Goal: Transaction & Acquisition: Download file/media

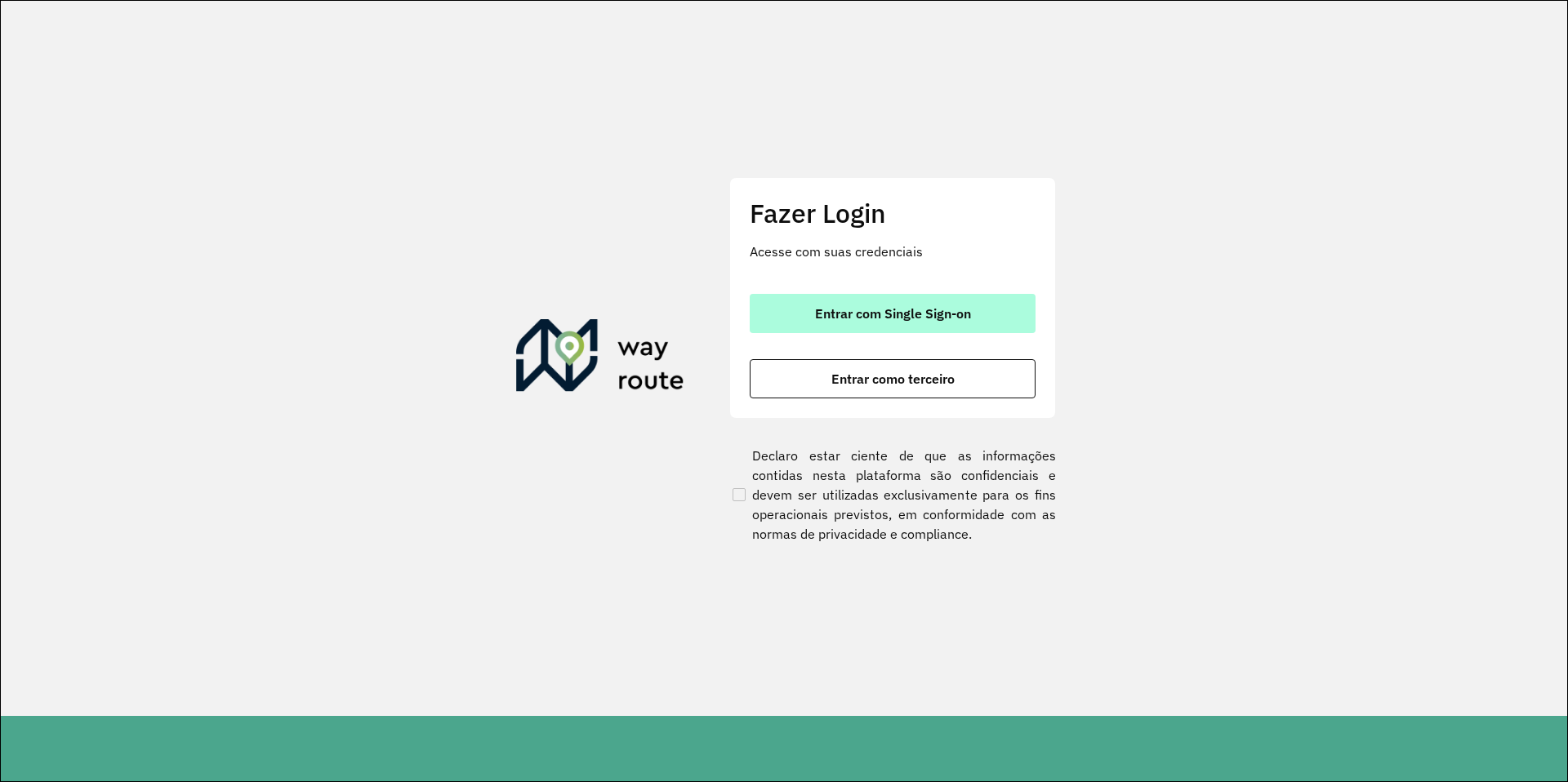
click at [921, 319] on span "Entrar com Single Sign-on" at bounding box center [892, 313] width 156 height 13
click at [875, 307] on span "Entrar com Single Sign-on" at bounding box center [892, 313] width 156 height 13
click at [906, 319] on span "Entrar com Single Sign-on" at bounding box center [892, 313] width 156 height 13
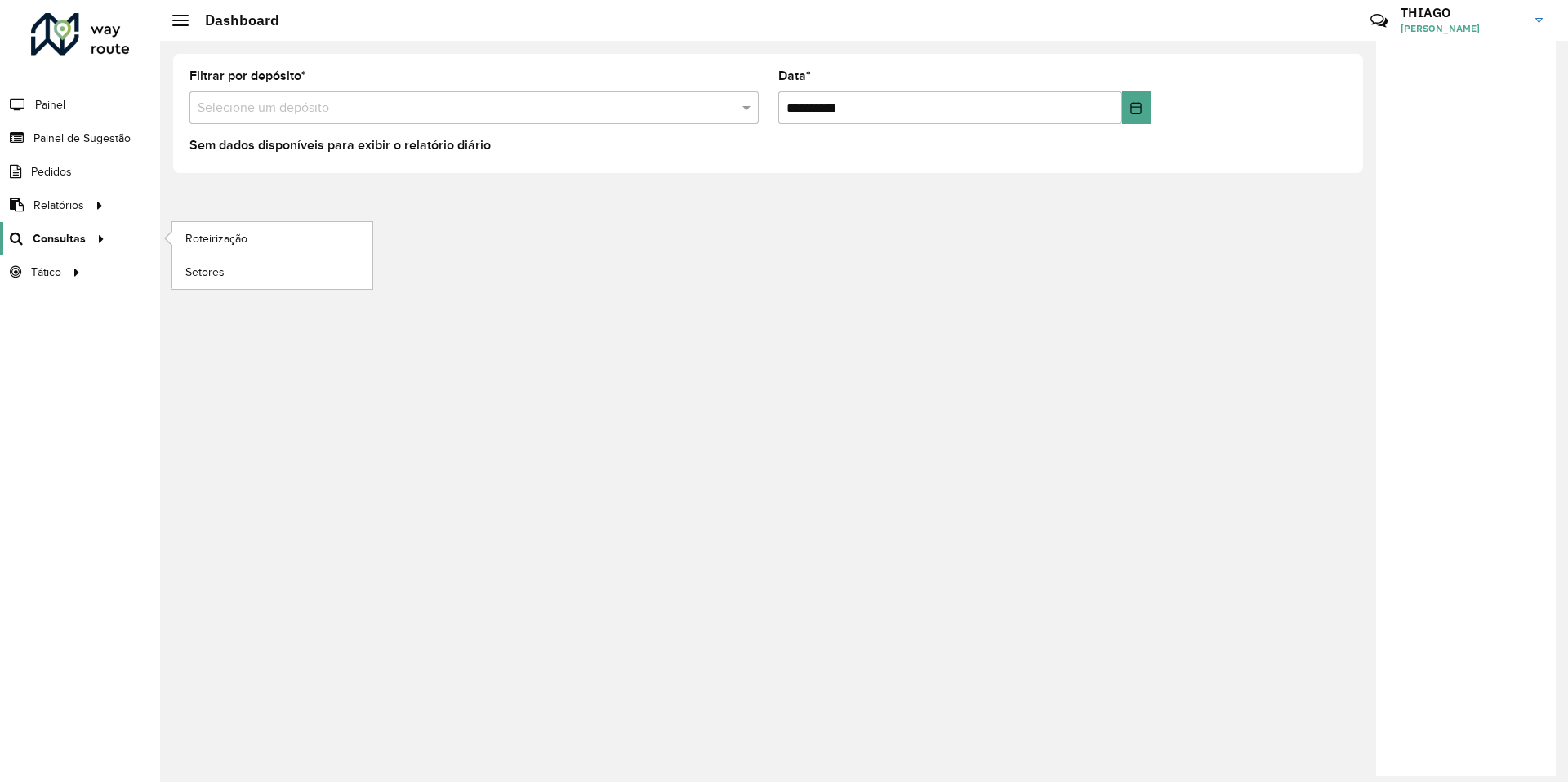
click at [65, 238] on span "Consultas" at bounding box center [59, 239] width 53 height 17
click at [245, 276] on link "Setores" at bounding box center [272, 272] width 200 height 33
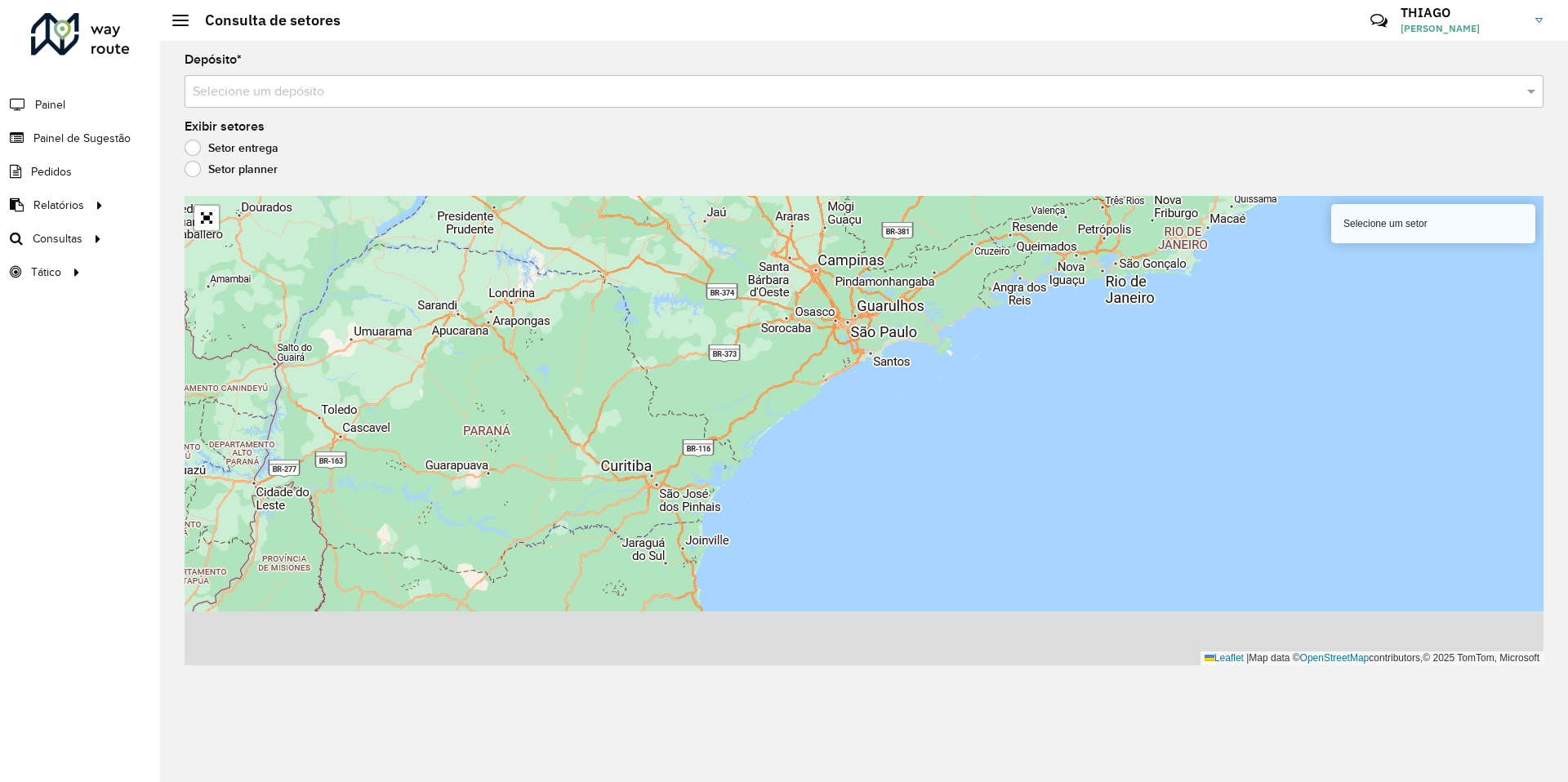
click at [340, 92] on input "text" at bounding box center [847, 92] width 1310 height 20
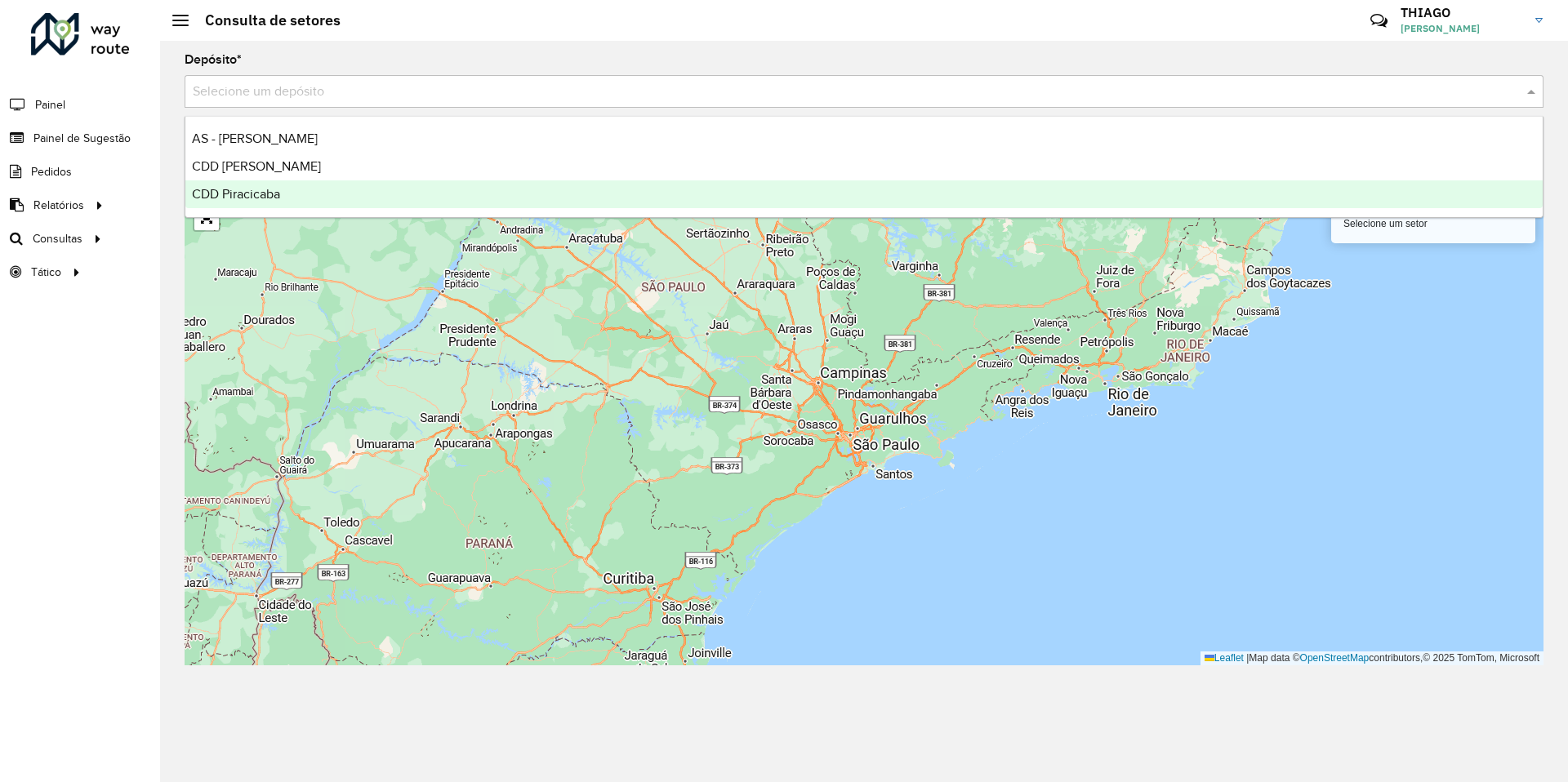
click at [271, 197] on span "CDD Piracicaba" at bounding box center [236, 194] width 88 height 14
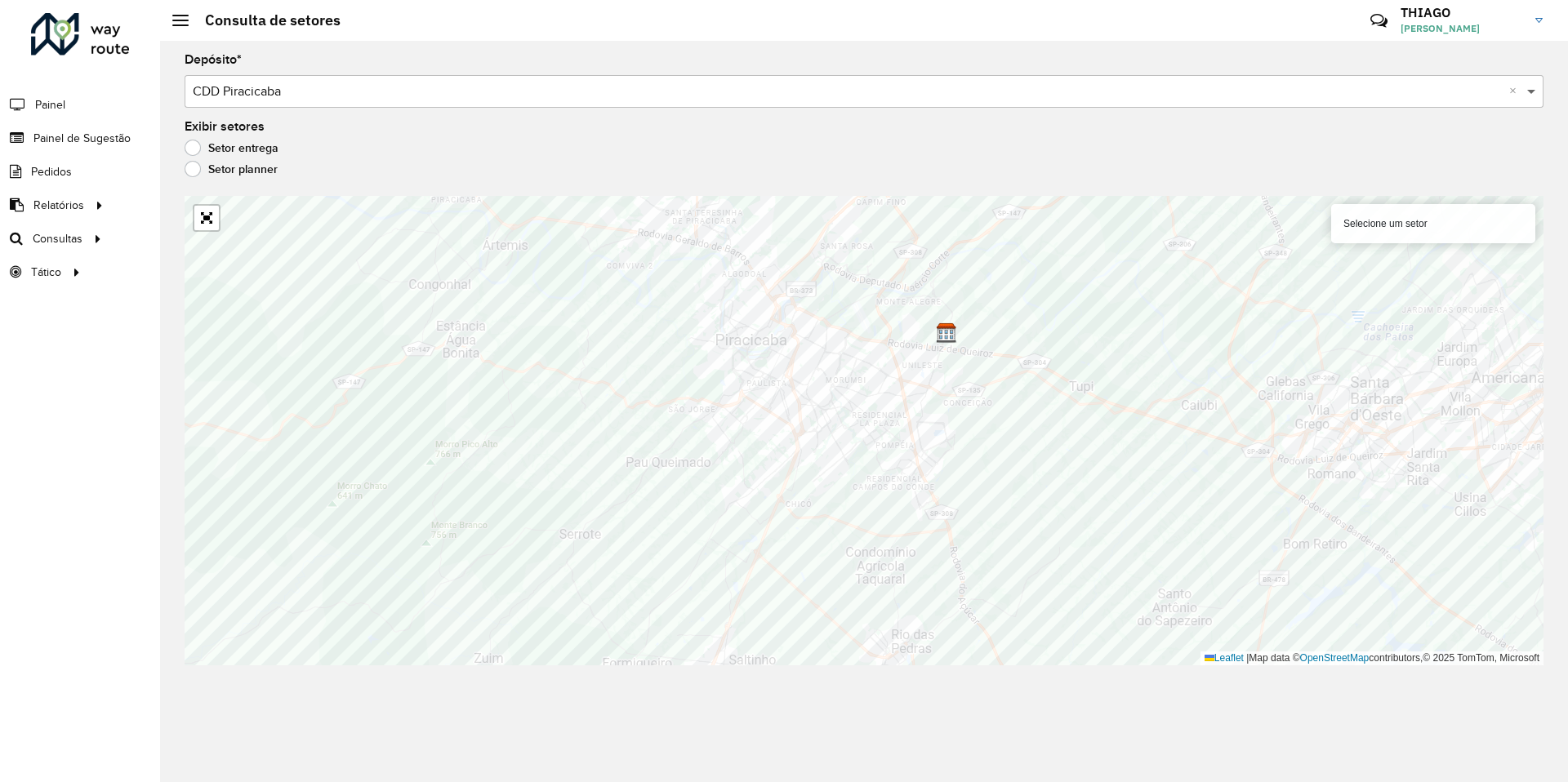
click at [1534, 92] on span at bounding box center [1533, 92] width 21 height 20
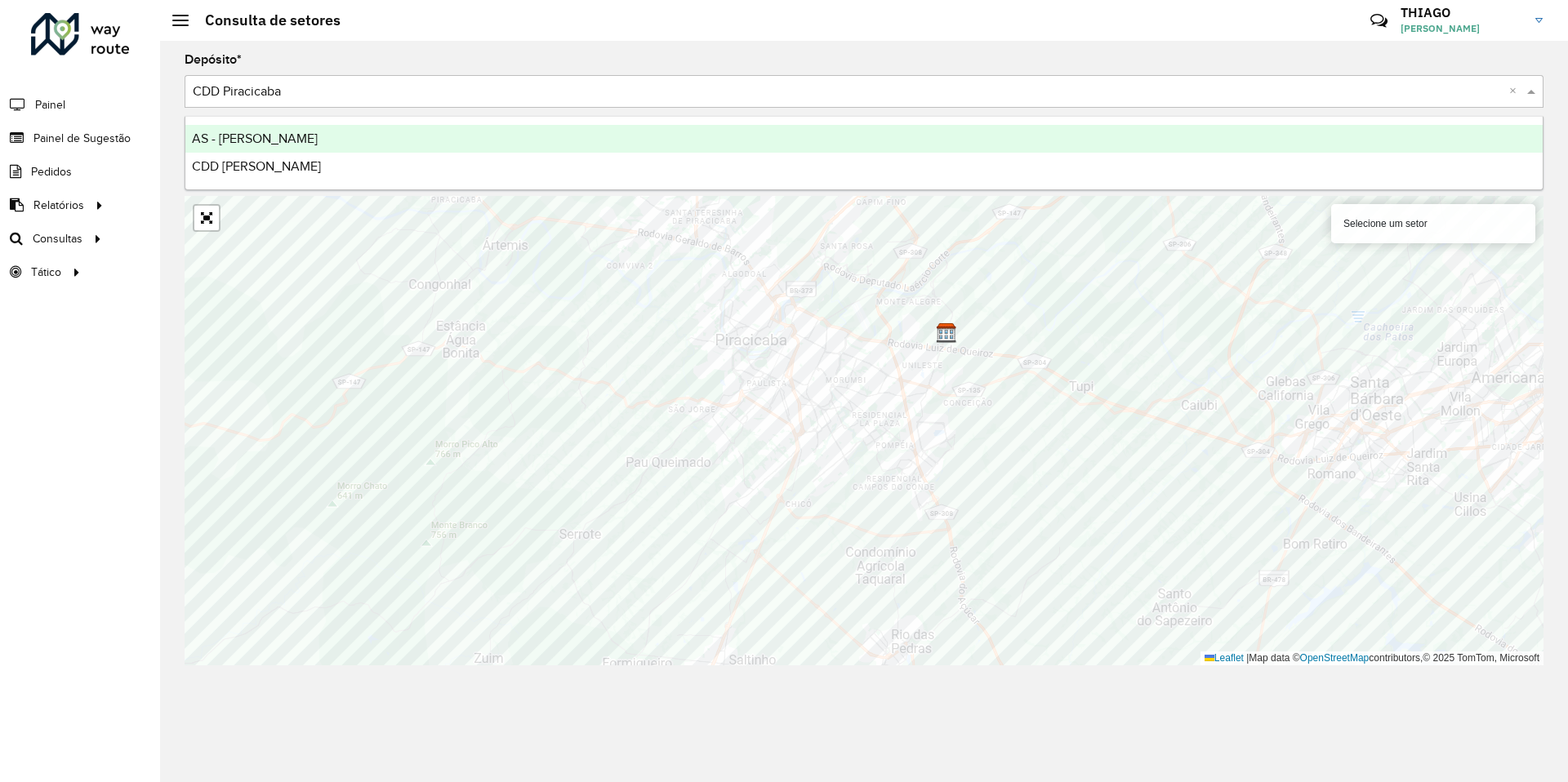
click at [1534, 92] on span at bounding box center [1533, 92] width 21 height 20
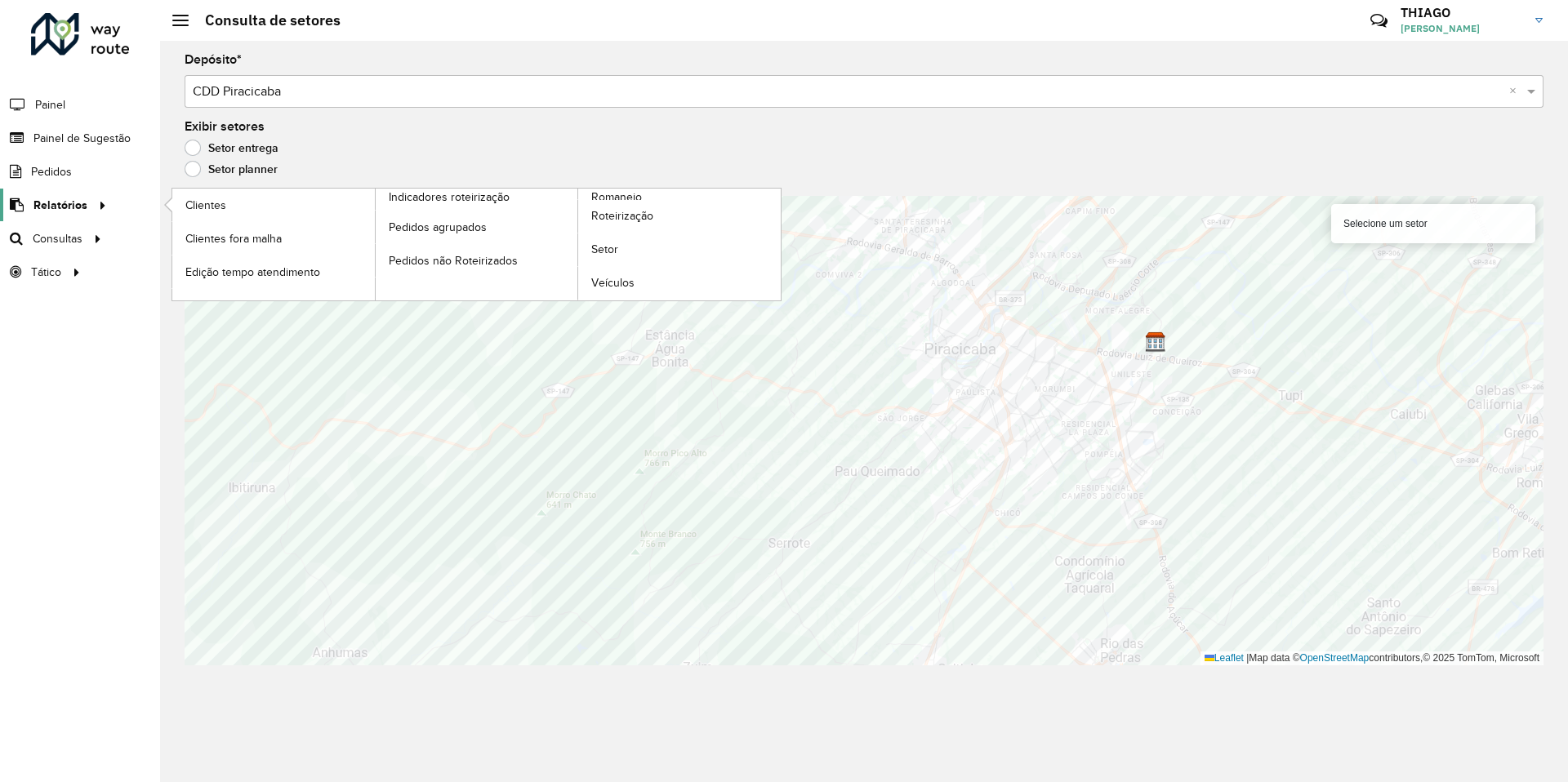
click at [76, 205] on span "Relatórios" at bounding box center [60, 206] width 54 height 17
click at [630, 248] on link "Setor" at bounding box center [679, 250] width 202 height 33
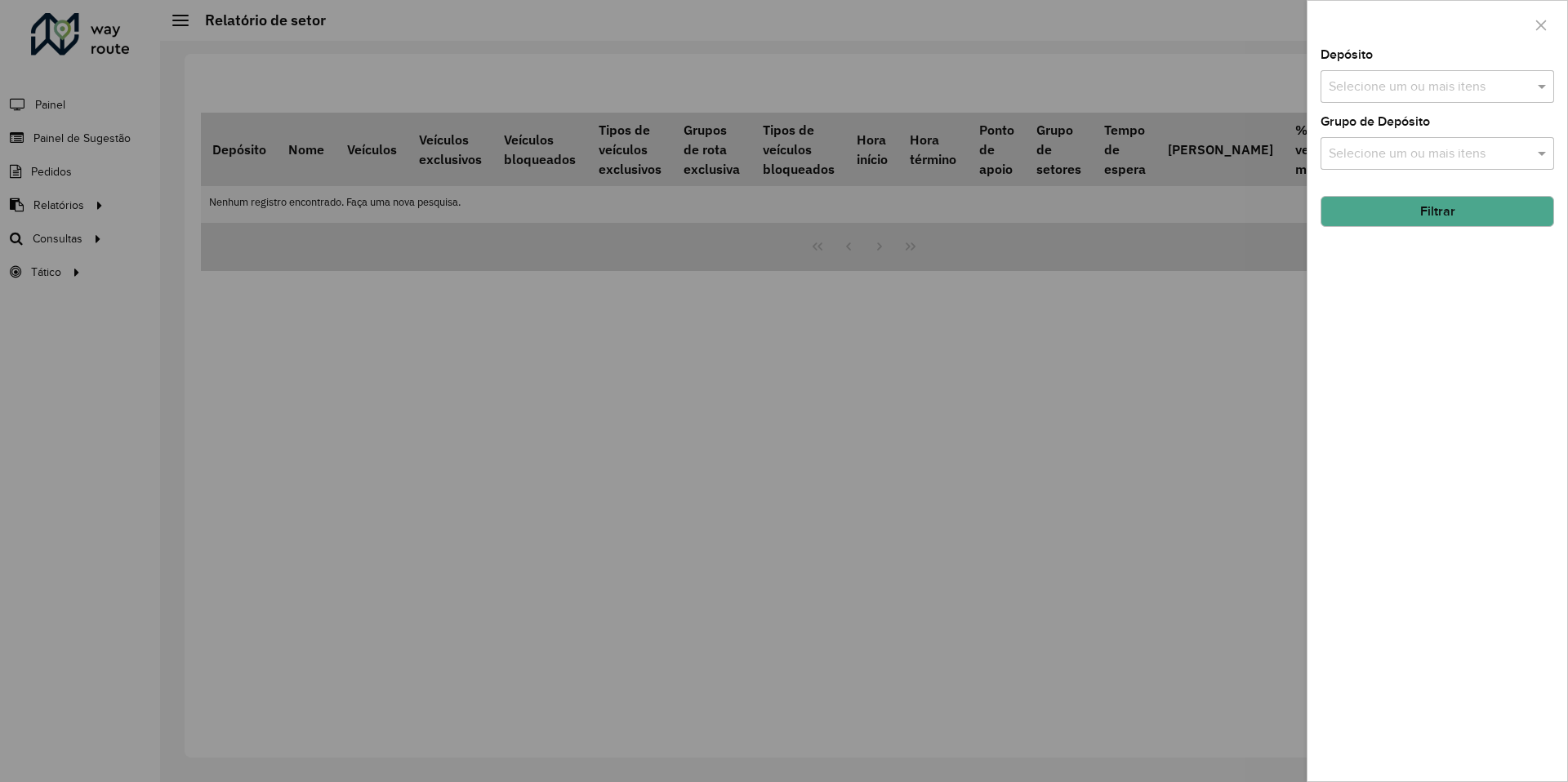
click at [1450, 76] on div "Selecione um ou mais itens" at bounding box center [1437, 86] width 233 height 33
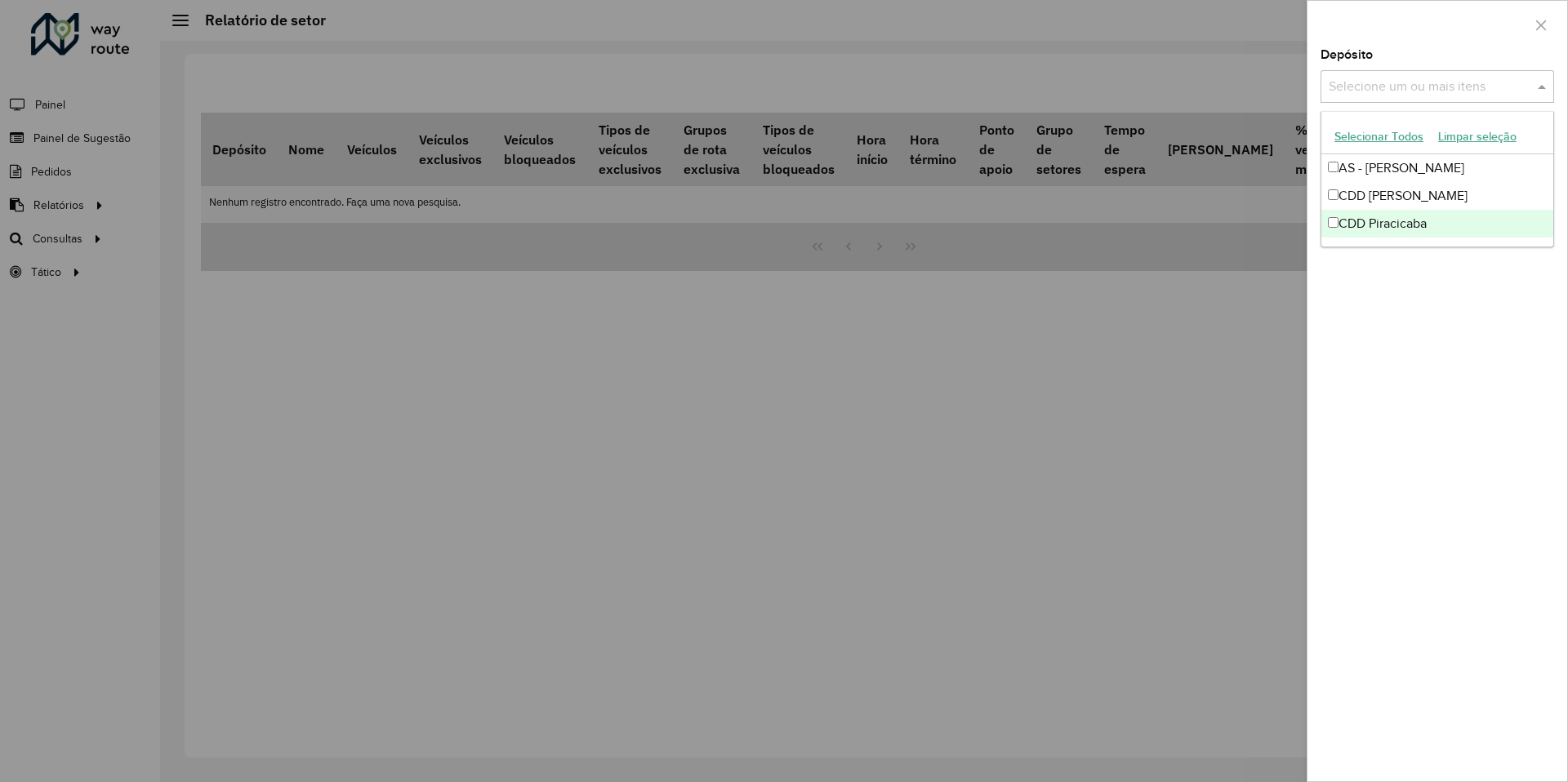
click at [1420, 222] on div "CDD Piracicaba" at bounding box center [1437, 224] width 232 height 28
click at [1544, 90] on span at bounding box center [1544, 86] width 21 height 20
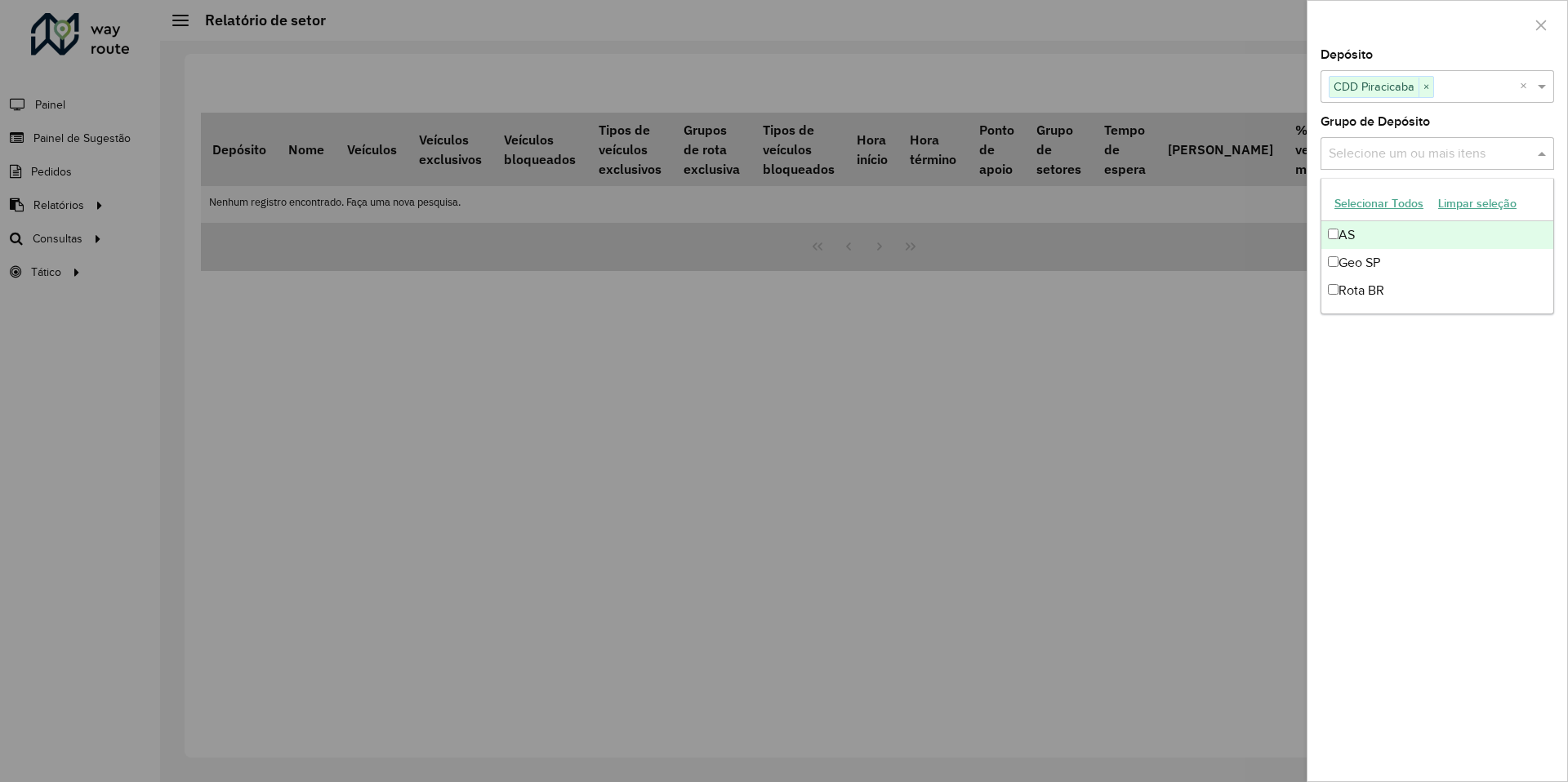
click at [1454, 158] on input "text" at bounding box center [1429, 154] width 209 height 20
click at [1387, 206] on button "Selecionar Todos" at bounding box center [1379, 203] width 104 height 25
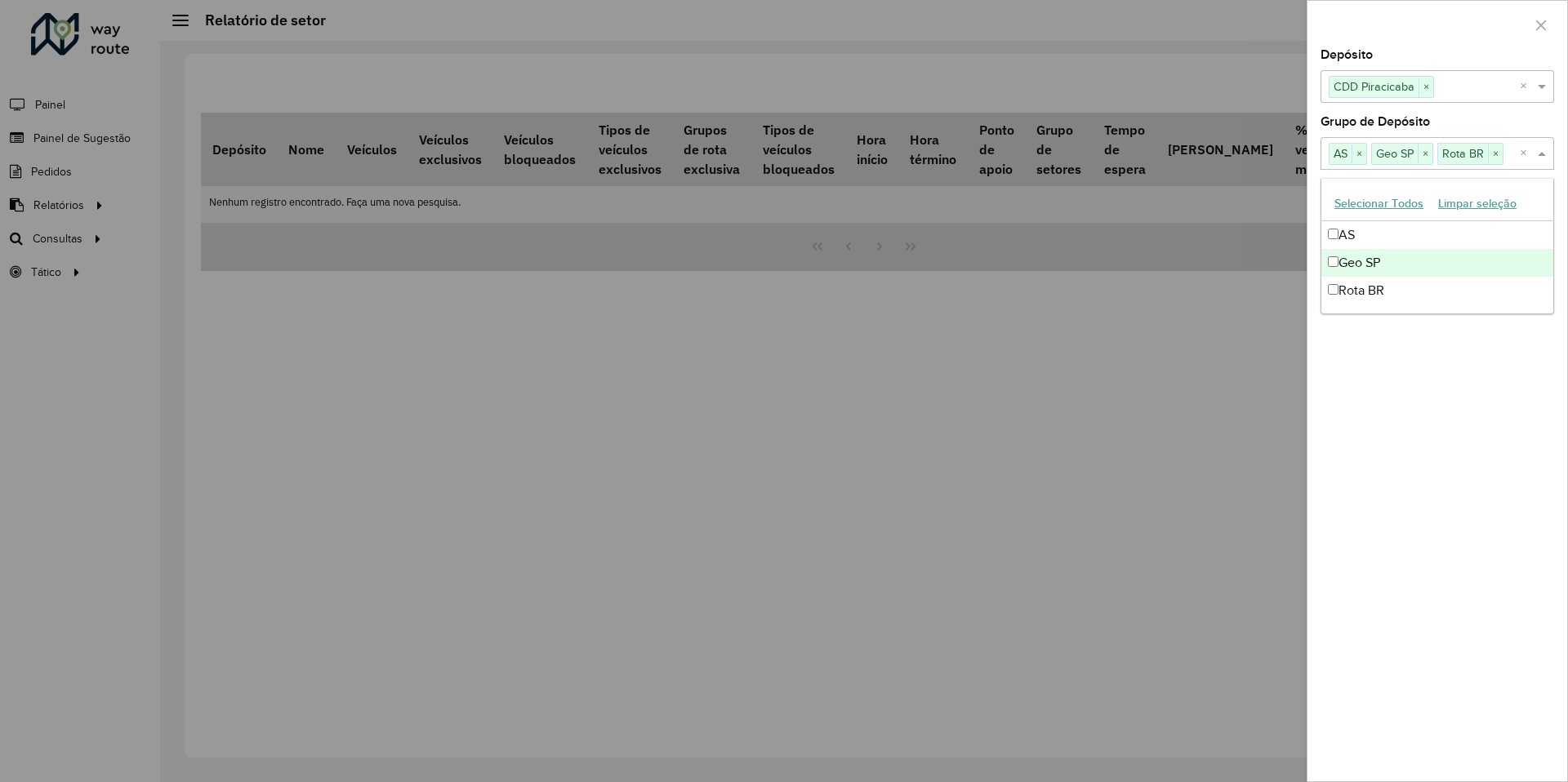
click at [1215, 288] on div at bounding box center [784, 391] width 1568 height 782
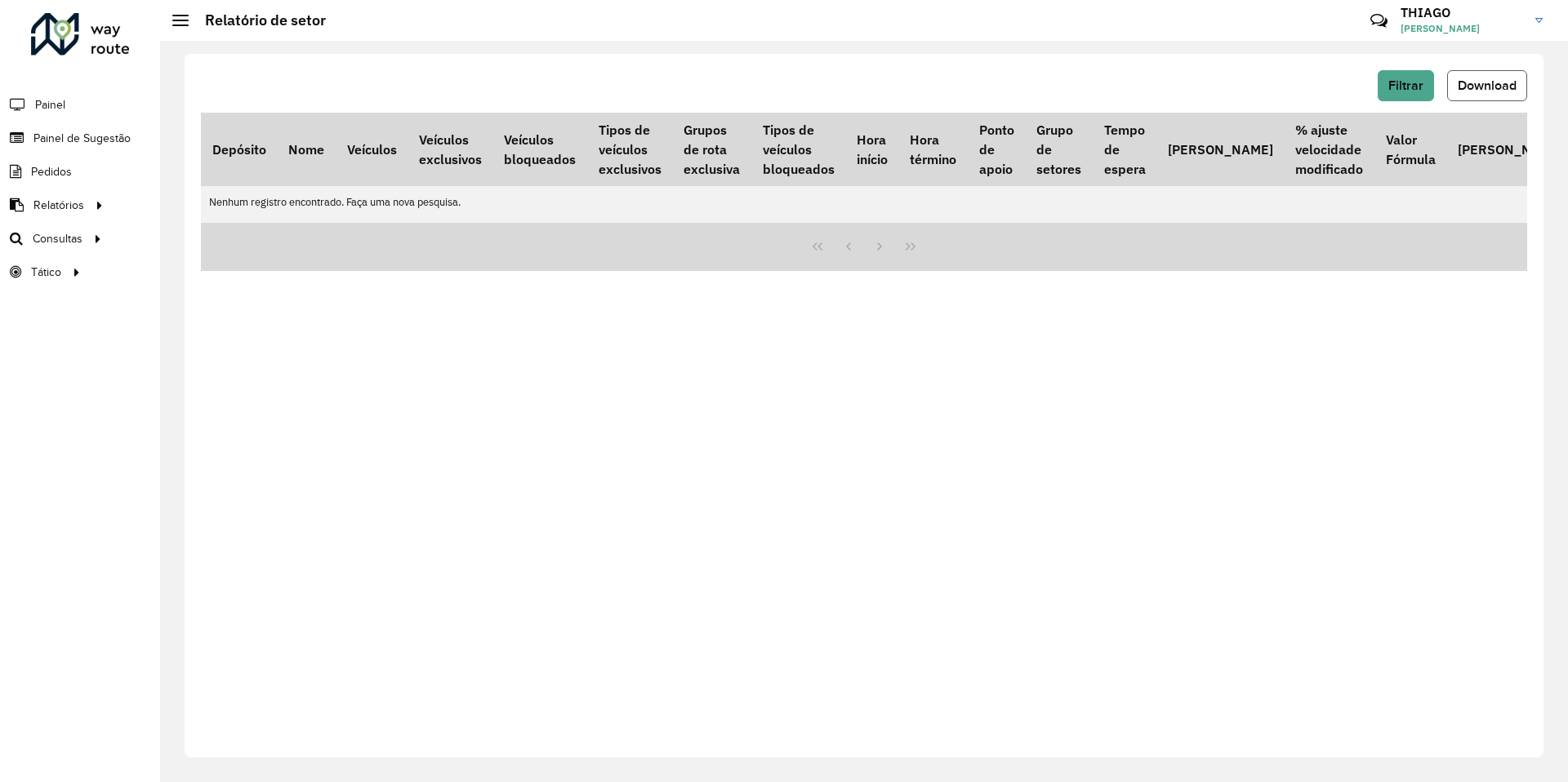
click at [1467, 92] on button "Download" at bounding box center [1487, 86] width 80 height 31
click at [1423, 73] on div "Filtrar Download Depósito Nome Veículos Veículos exclusivos Veículos bloqueados…" at bounding box center [864, 405] width 1359 height 704
click at [1419, 97] on button "Filtrar" at bounding box center [1405, 86] width 56 height 31
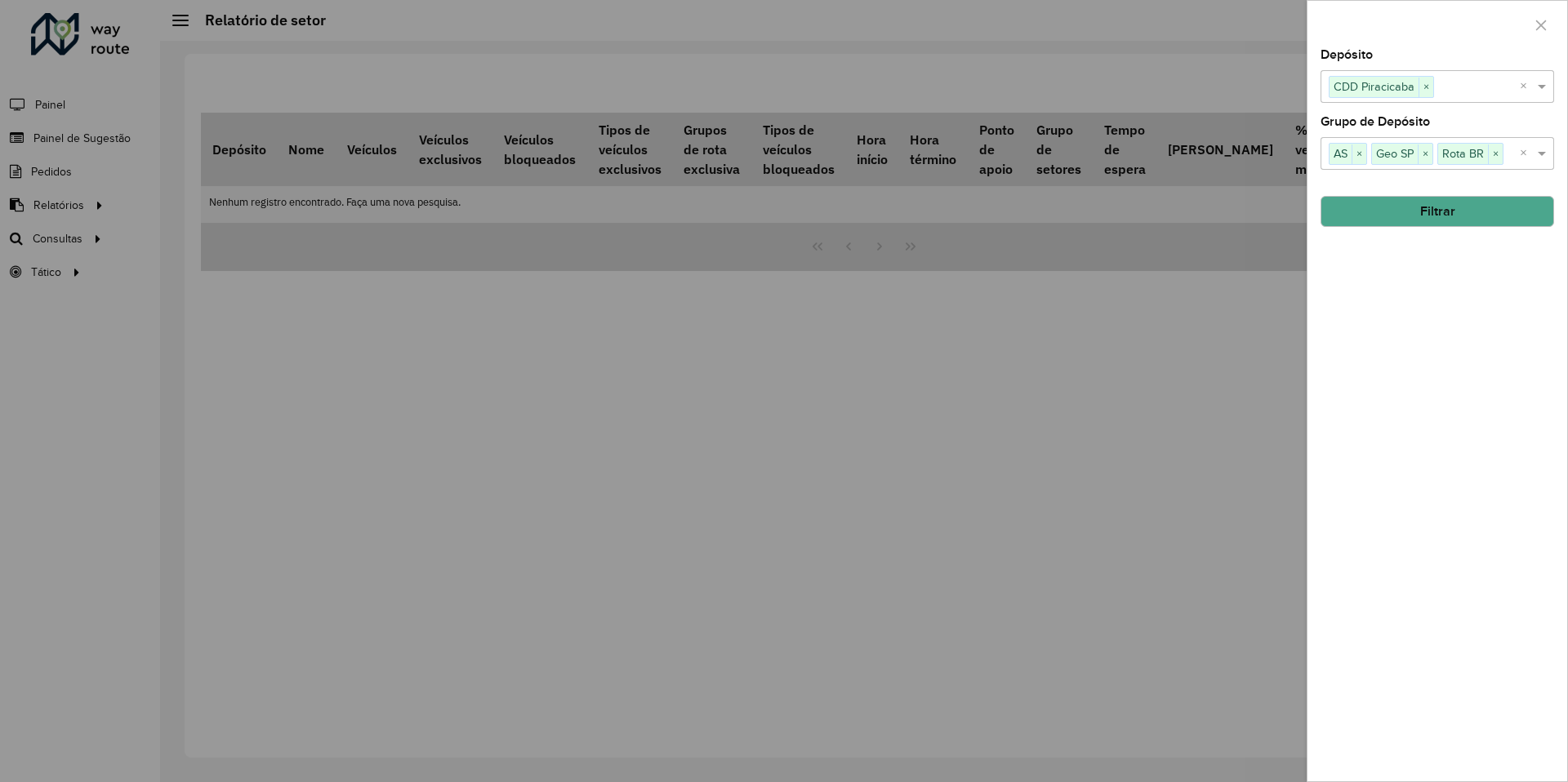
click at [1455, 217] on button "Filtrar" at bounding box center [1437, 212] width 233 height 31
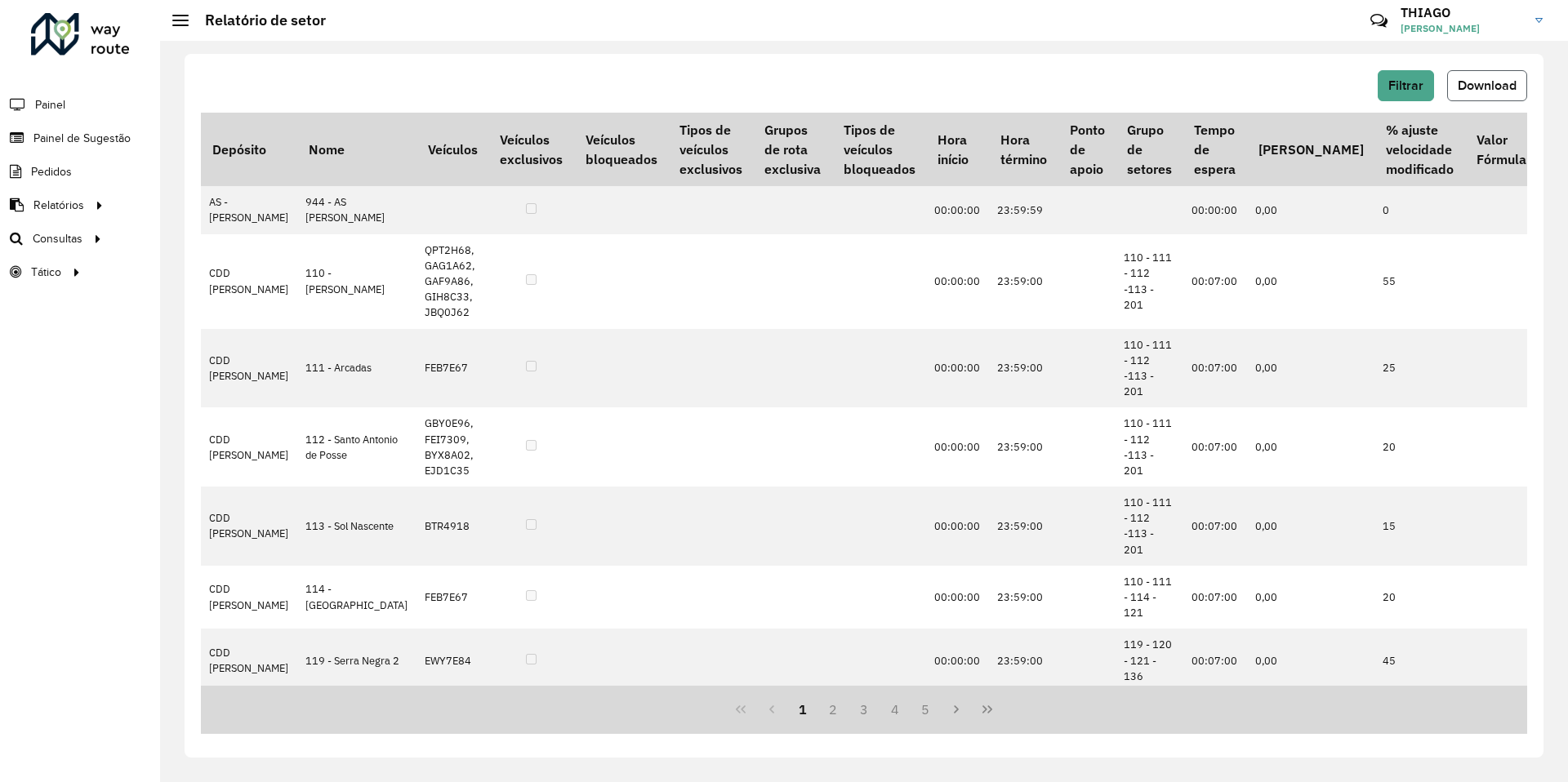
click at [1484, 91] on span "Download" at bounding box center [1487, 86] width 59 height 14
